Goal: Check status: Check status

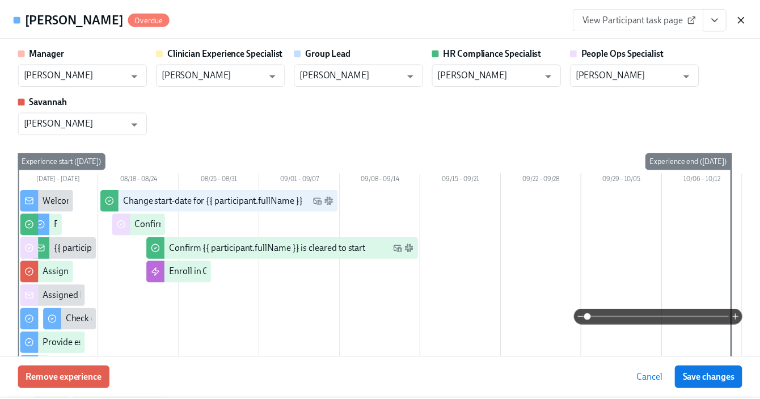
scroll to position [1478, 0]
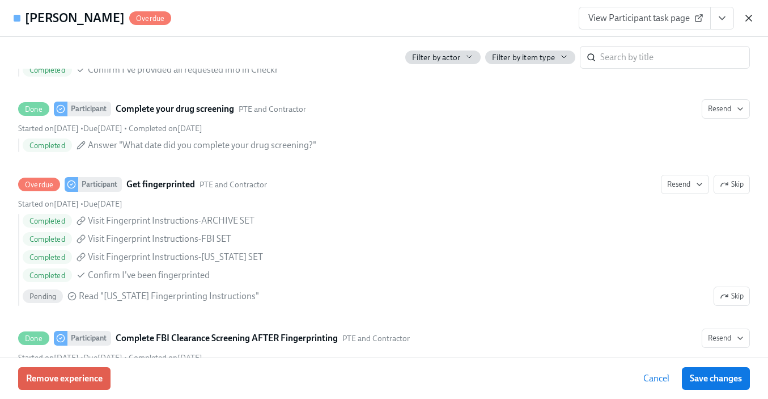
click at [746, 16] on icon "button" at bounding box center [748, 17] width 11 height 11
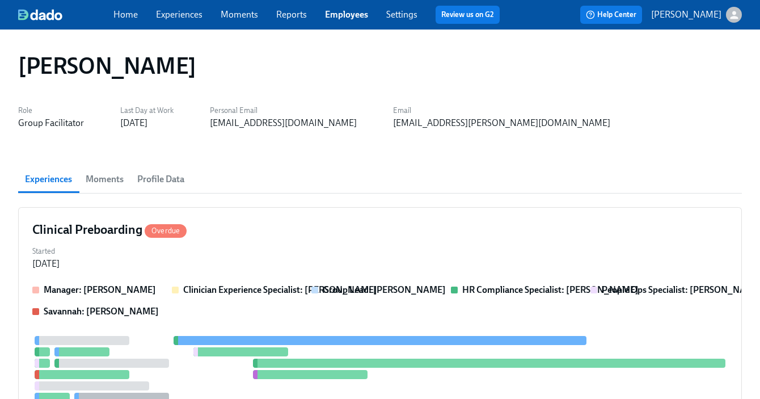
click at [353, 9] on span "Employees" at bounding box center [346, 15] width 43 height 12
click at [348, 15] on link "Employees" at bounding box center [346, 14] width 43 height 11
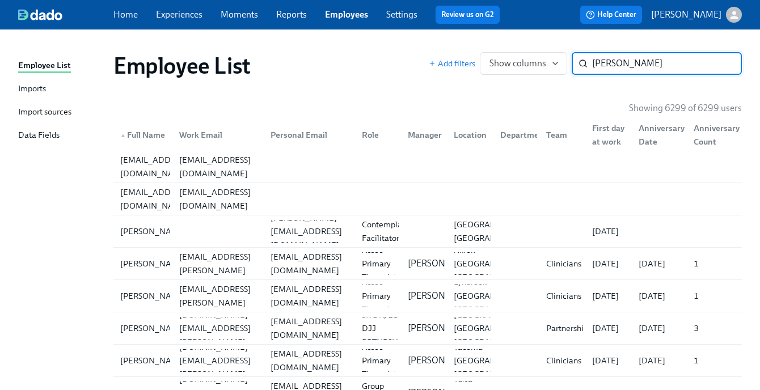
type input "tyler"
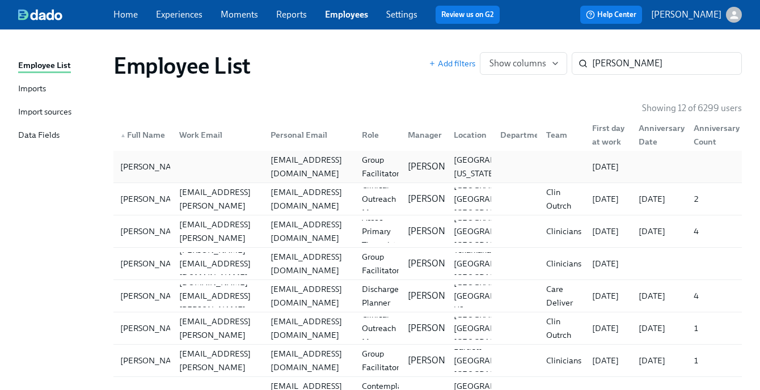
click at [298, 173] on div "tcanderson216@gmail.com" at bounding box center [306, 166] width 91 height 23
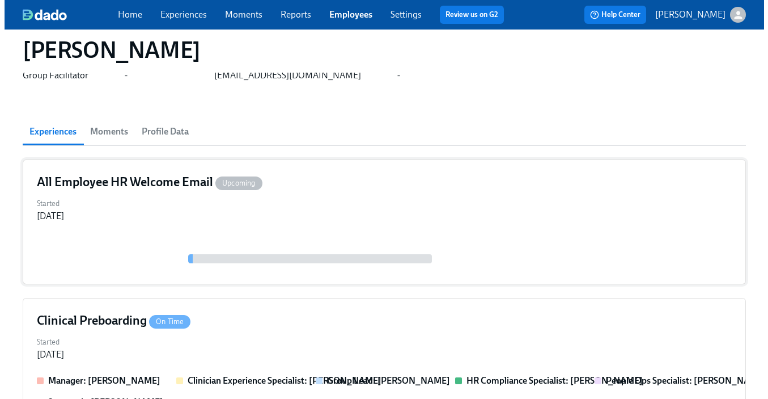
scroll to position [104, 0]
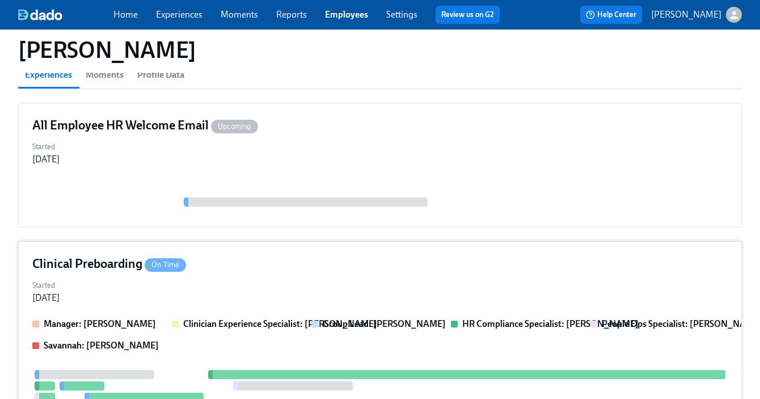
click at [316, 263] on div "Clinical Preboarding On Time" at bounding box center [379, 263] width 695 height 17
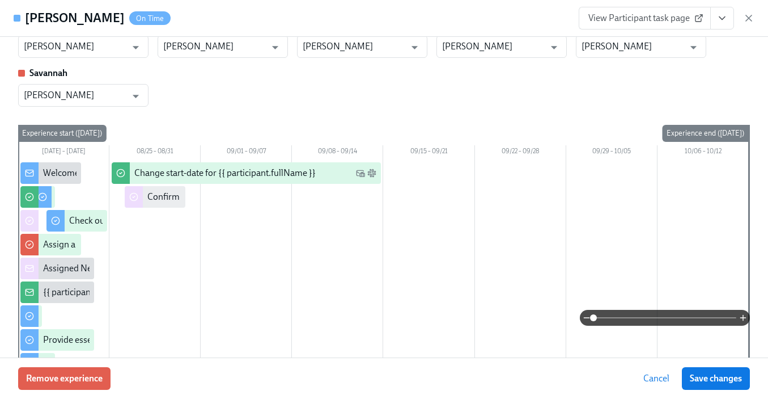
scroll to position [87, 0]
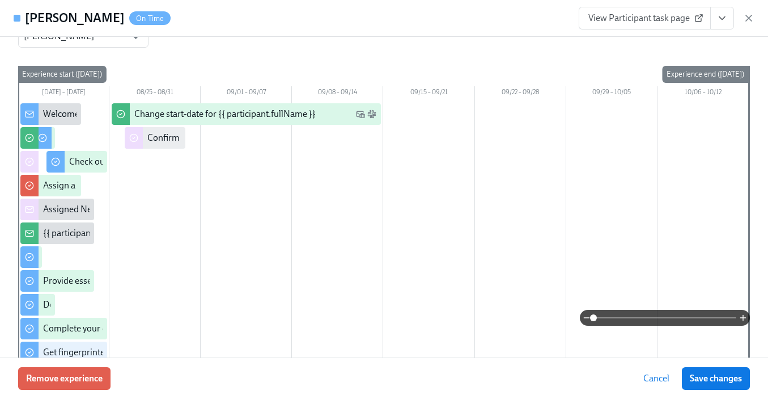
click at [731, 15] on button "View task page" at bounding box center [722, 18] width 24 height 23
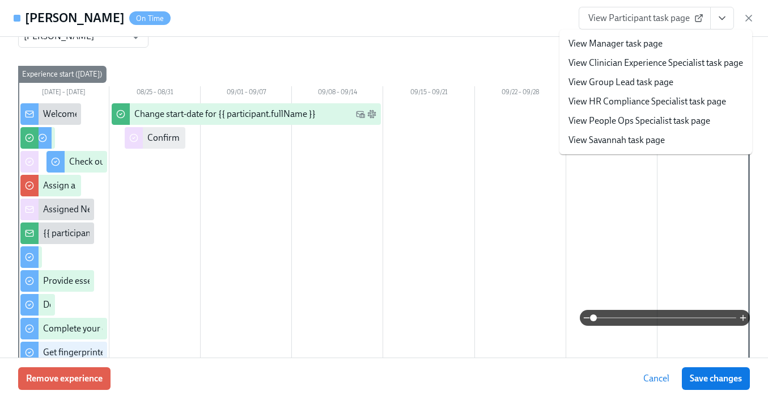
click at [662, 121] on link "View People Ops Specialist task page" at bounding box center [640, 121] width 142 height 12
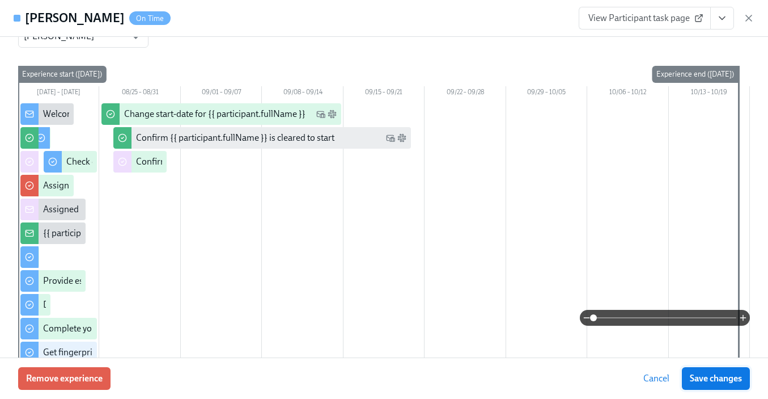
click at [700, 372] on span "Save changes" at bounding box center [716, 377] width 52 height 11
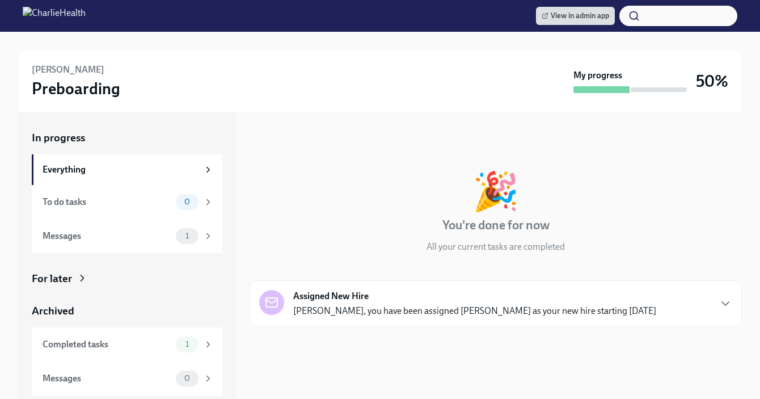
click at [81, 278] on icon at bounding box center [82, 277] width 11 height 11
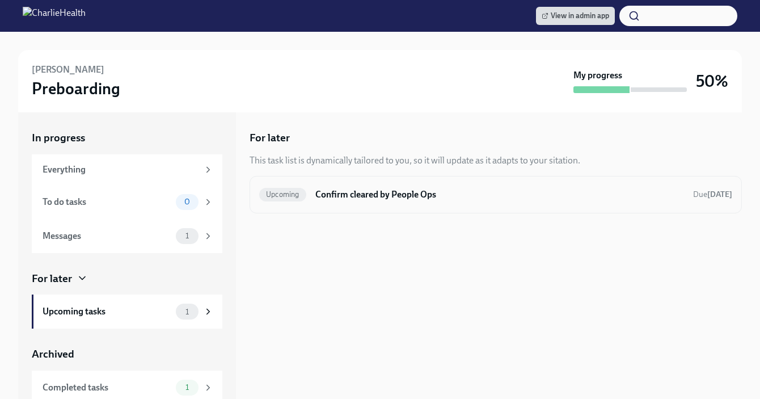
click at [398, 197] on h6 "Confirm cleared by People Ops" at bounding box center [499, 194] width 369 height 12
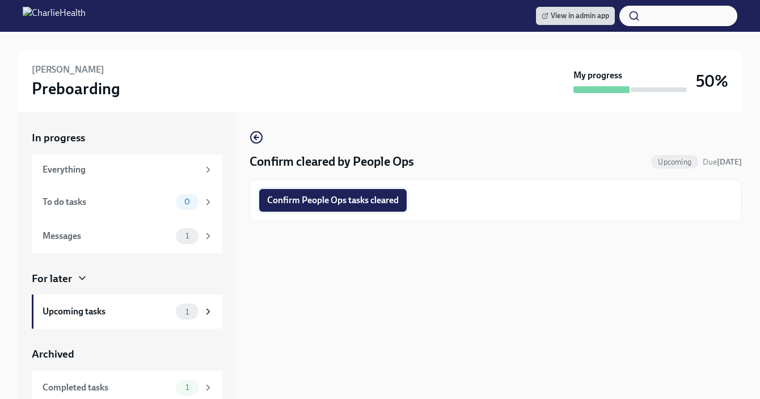
click at [345, 200] on span "Confirm People Ops tasks cleared" at bounding box center [333, 199] width 132 height 11
